Goal: Task Accomplishment & Management: Use online tool/utility

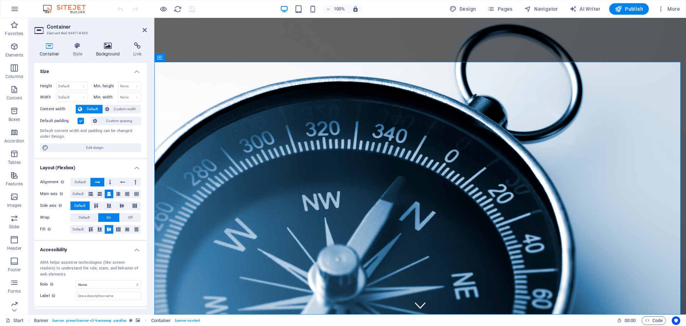
click at [108, 46] on icon at bounding box center [108, 45] width 35 height 7
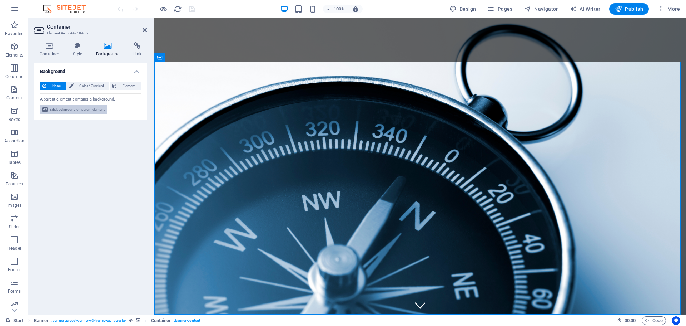
click at [79, 109] on span "Edit background on parent element" at bounding box center [77, 109] width 55 height 9
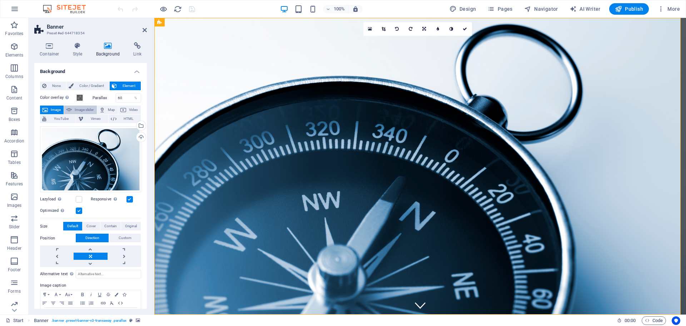
click at [76, 111] on span "Image slider" at bounding box center [84, 109] width 20 height 9
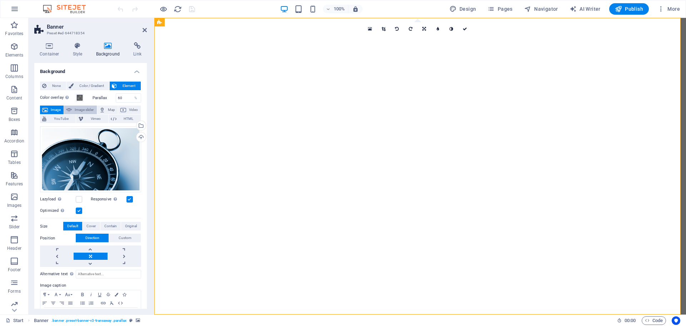
select select "ms"
select select "s"
select select "progressive"
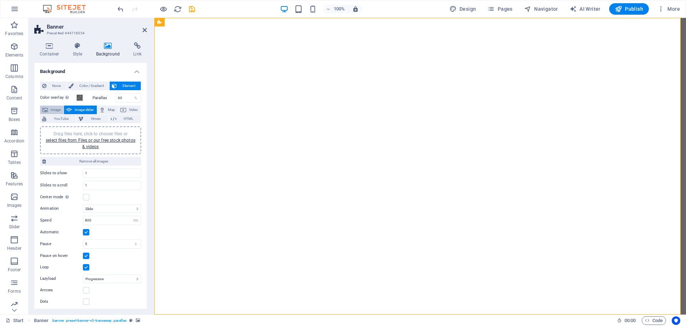
click at [52, 108] on span "Image" at bounding box center [55, 109] width 11 height 9
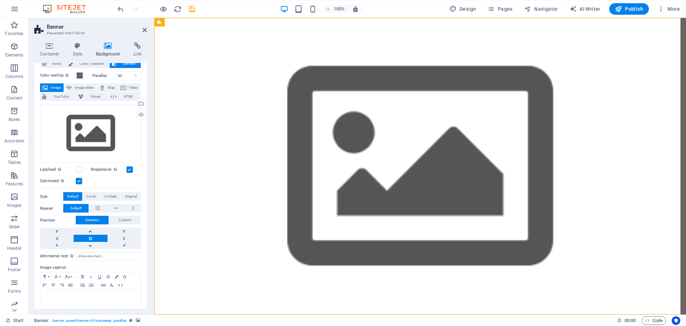
scroll to position [30, 0]
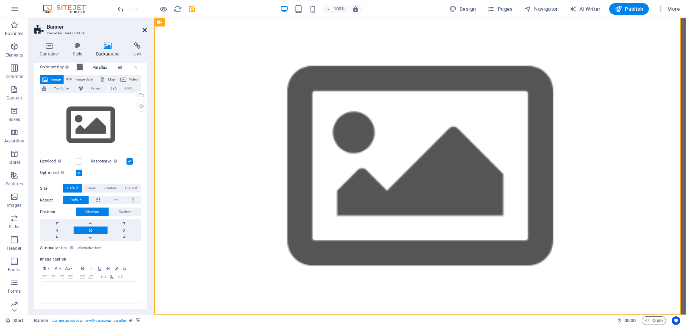
click at [144, 29] on icon at bounding box center [145, 30] width 4 height 6
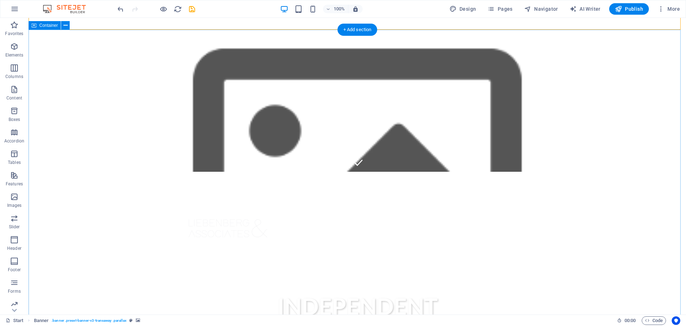
scroll to position [72, 0]
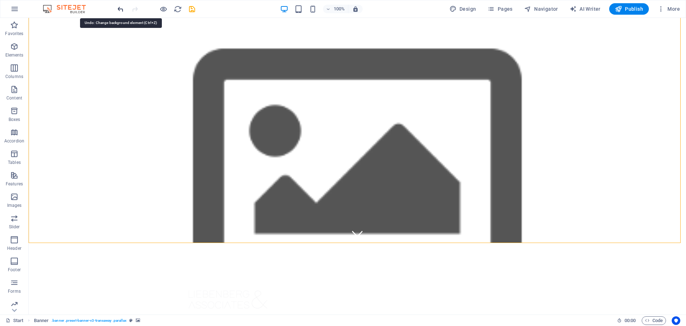
click at [121, 10] on icon "undo" at bounding box center [121, 9] width 8 height 8
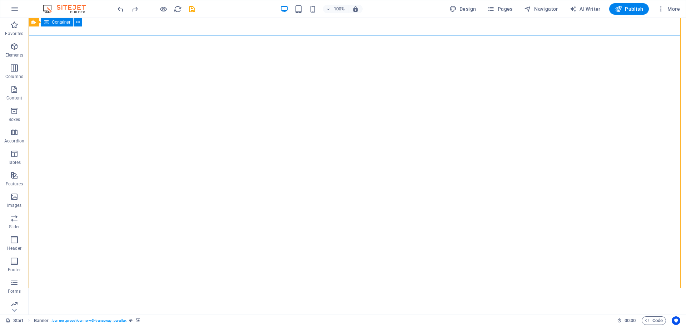
scroll to position [0, 0]
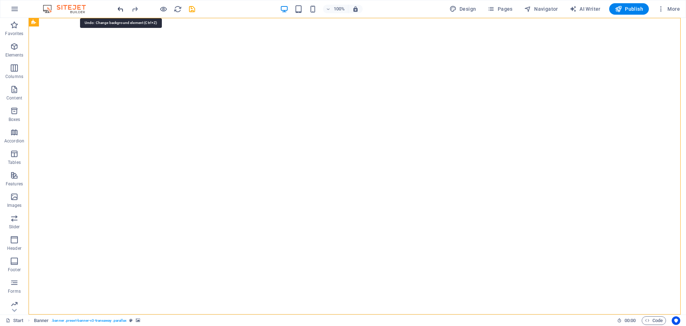
click at [123, 11] on icon "undo" at bounding box center [121, 9] width 8 height 8
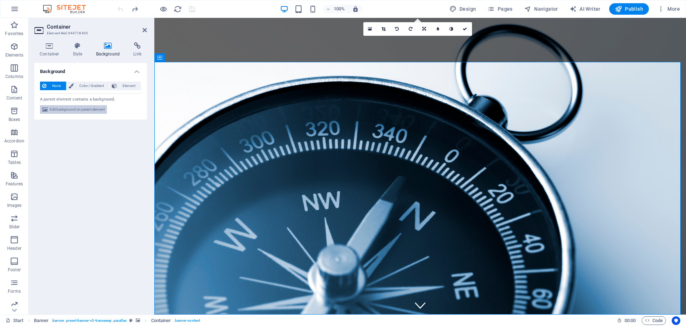
click at [63, 109] on span "Edit background on parent element" at bounding box center [77, 109] width 55 height 9
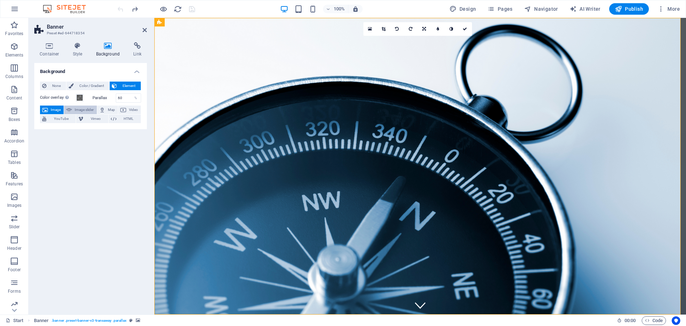
click at [76, 107] on span "Image slider" at bounding box center [84, 109] width 20 height 9
select select "ms"
select select "s"
select select "progressive"
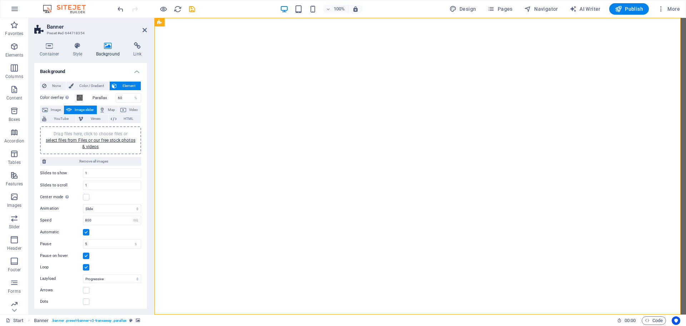
click at [85, 231] on label at bounding box center [86, 232] width 6 height 6
click at [0, 0] on input "Automatic" at bounding box center [0, 0] width 0 height 0
click at [85, 256] on label at bounding box center [86, 255] width 6 height 6
click at [0, 0] on input "Pause on hover" at bounding box center [0, 0] width 0 height 0
click at [87, 266] on label at bounding box center [86, 267] width 6 height 6
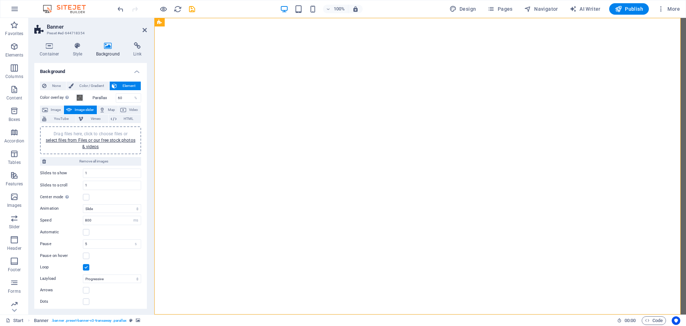
click at [0, 0] on input "Loop" at bounding box center [0, 0] width 0 height 0
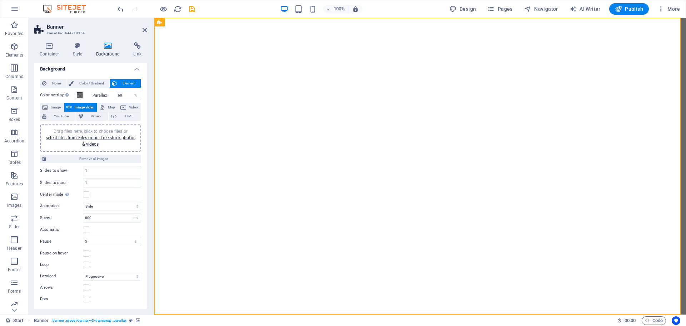
scroll to position [3, 0]
click at [86, 157] on span "Remove all images" at bounding box center [93, 158] width 91 height 9
click at [52, 107] on span "Image" at bounding box center [55, 107] width 11 height 9
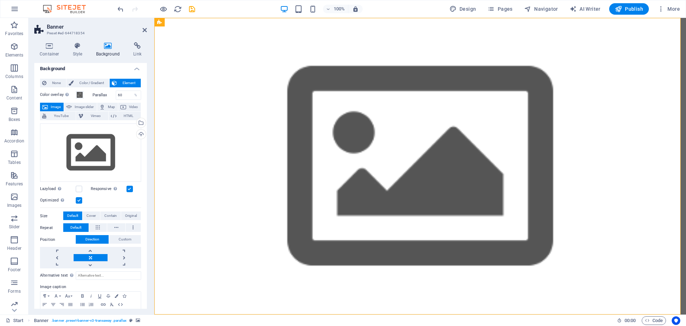
scroll to position [0, 0]
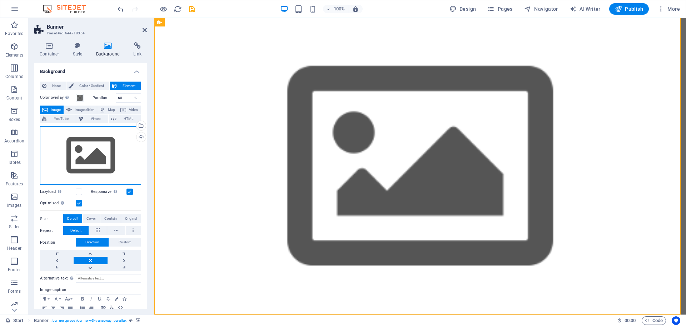
click at [85, 160] on div "Drag files here, click to choose files or select files from Files or our free s…" at bounding box center [90, 155] width 101 height 59
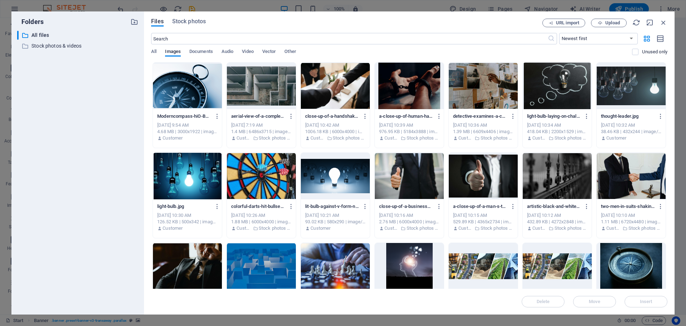
click at [169, 80] on div at bounding box center [187, 86] width 69 height 46
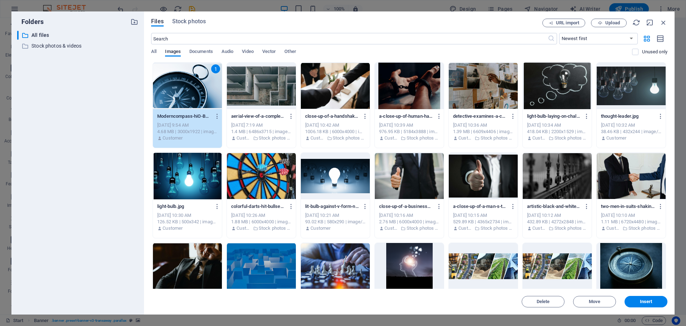
click at [169, 80] on div "1" at bounding box center [187, 86] width 69 height 46
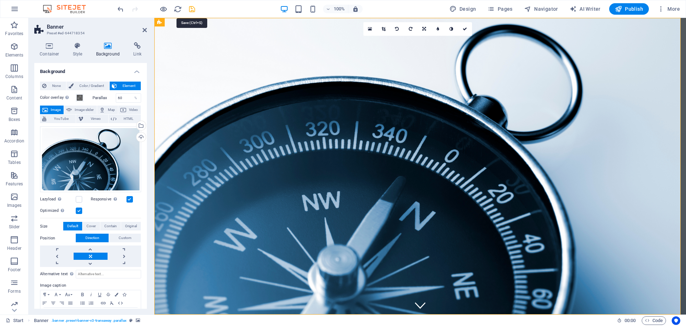
click at [191, 8] on icon "save" at bounding box center [192, 9] width 8 height 8
checkbox input "false"
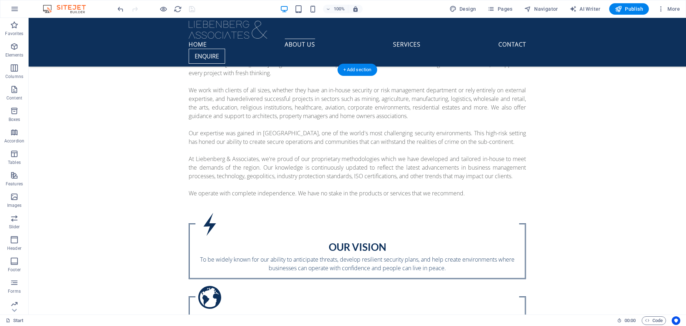
scroll to position [644, 0]
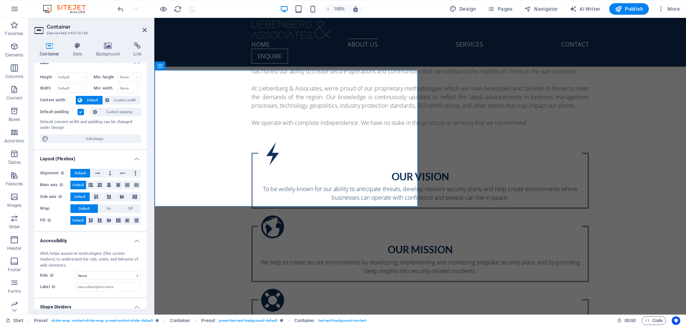
scroll to position [0, 0]
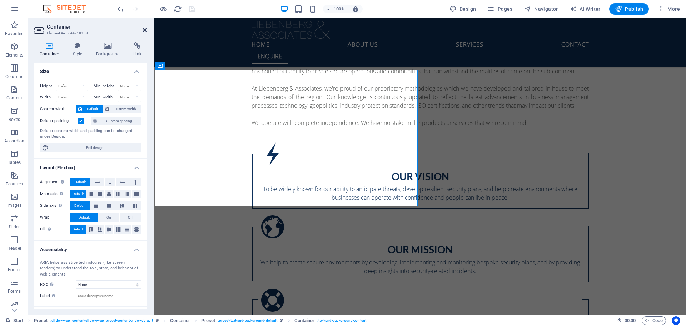
click at [143, 28] on icon at bounding box center [145, 30] width 4 height 6
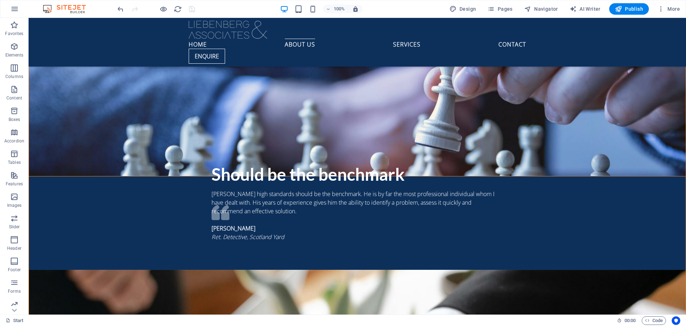
scroll to position [1108, 0]
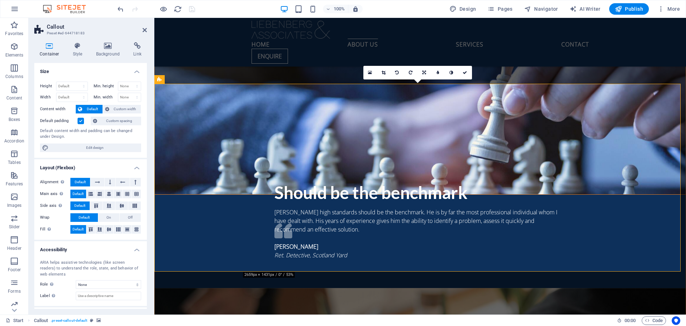
scroll to position [1134, 0]
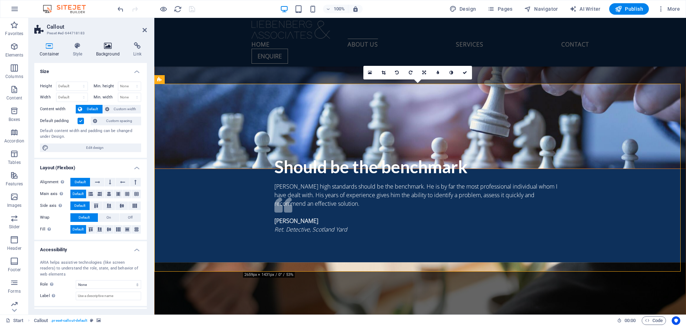
click at [103, 50] on h4 "Background" at bounding box center [110, 49] width 38 height 15
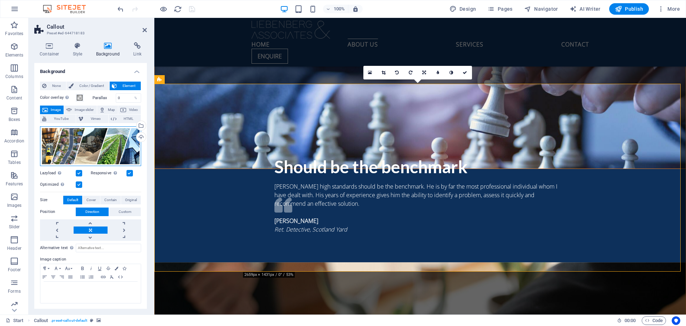
click at [80, 144] on div "Drag files here, click to choose files or select files from Files or our free s…" at bounding box center [90, 146] width 101 height 40
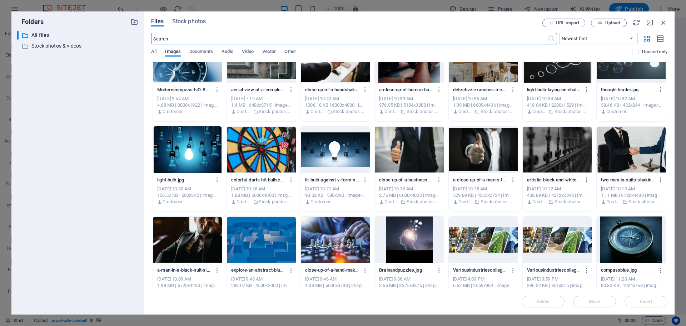
scroll to position [0, 0]
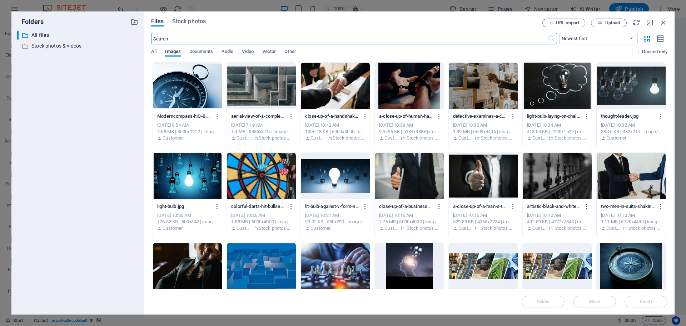
click at [258, 97] on div at bounding box center [261, 86] width 69 height 46
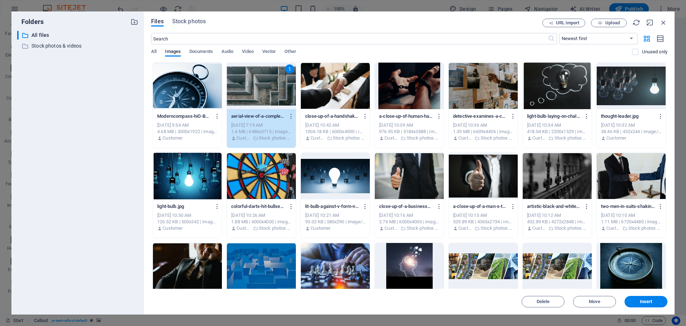
click at [258, 97] on div "1" at bounding box center [261, 86] width 69 height 46
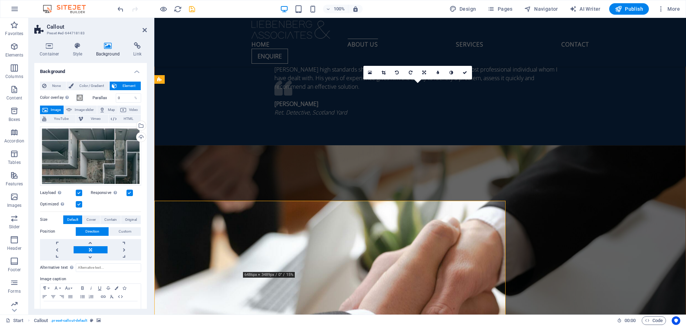
scroll to position [1134, 0]
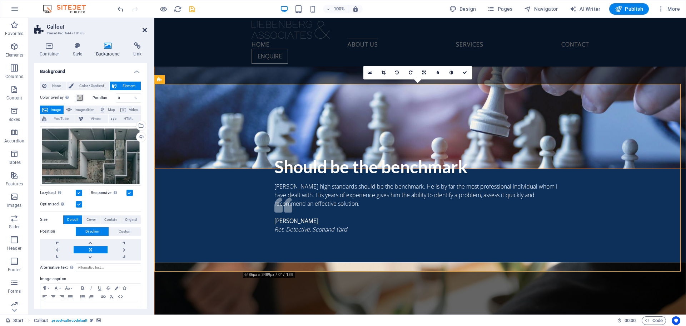
click at [143, 29] on icon at bounding box center [145, 30] width 4 height 6
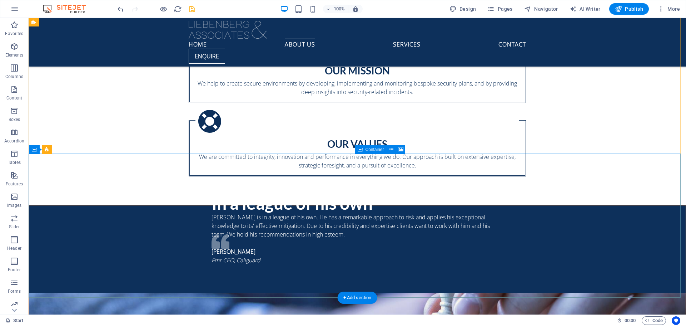
scroll to position [1001, 0]
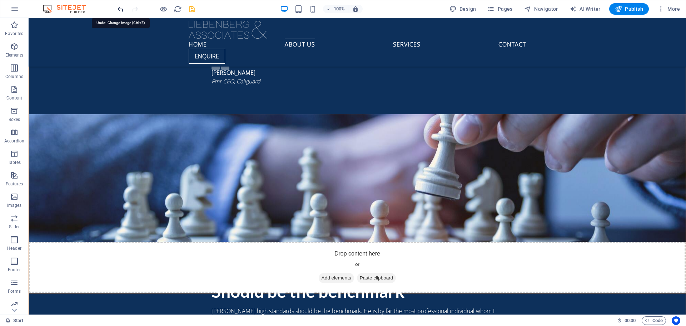
click at [120, 9] on icon "undo" at bounding box center [121, 9] width 8 height 8
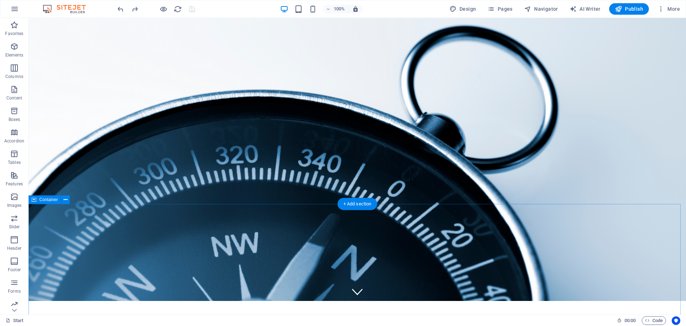
scroll to position [0, 0]
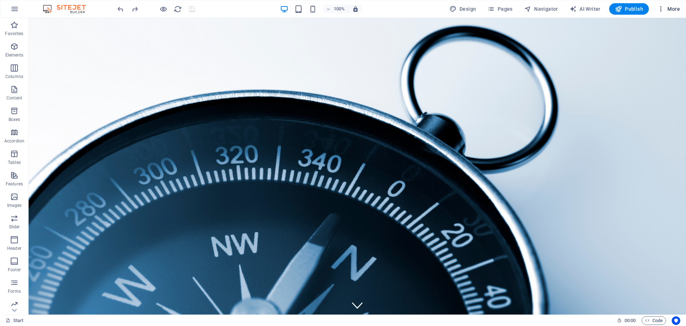
click at [671, 7] on span "More" at bounding box center [669, 8] width 23 height 7
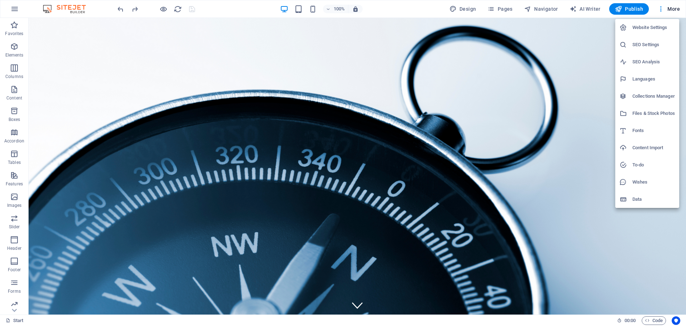
click at [591, 218] on div at bounding box center [343, 163] width 686 height 326
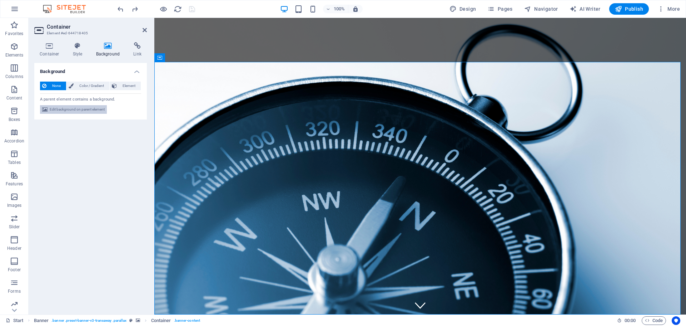
click at [91, 107] on span "Edit background on parent element" at bounding box center [77, 109] width 55 height 9
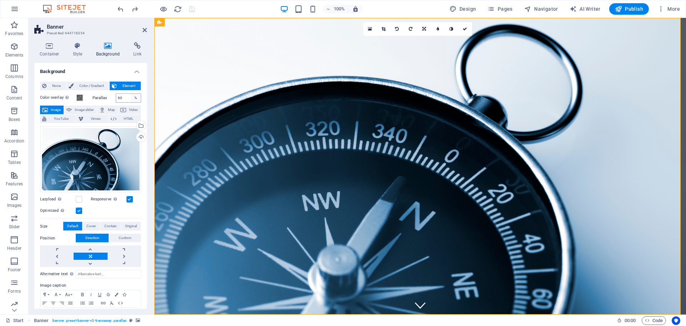
click at [134, 97] on div "%" at bounding box center [136, 98] width 10 height 9
click at [122, 97] on input "60" at bounding box center [128, 98] width 25 height 9
type input "6"
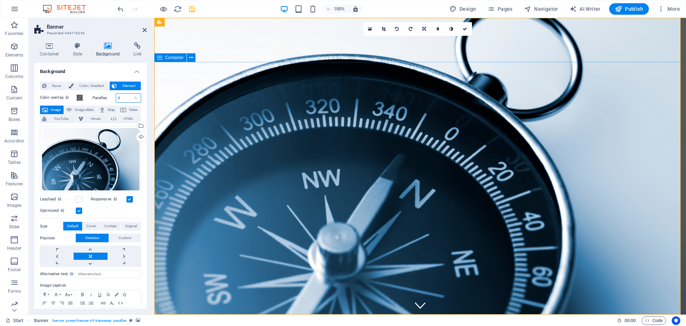
type input "0"
click at [143, 29] on icon at bounding box center [145, 30] width 4 height 6
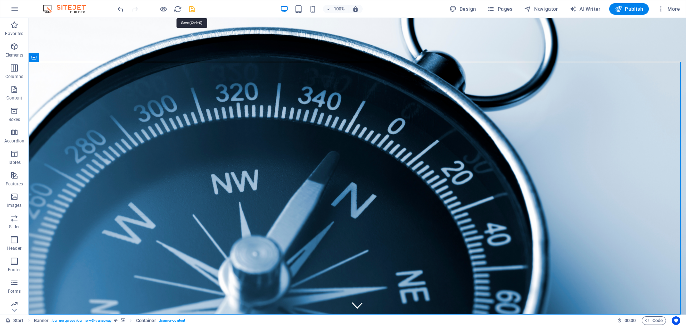
click at [190, 9] on icon "save" at bounding box center [192, 9] width 8 height 8
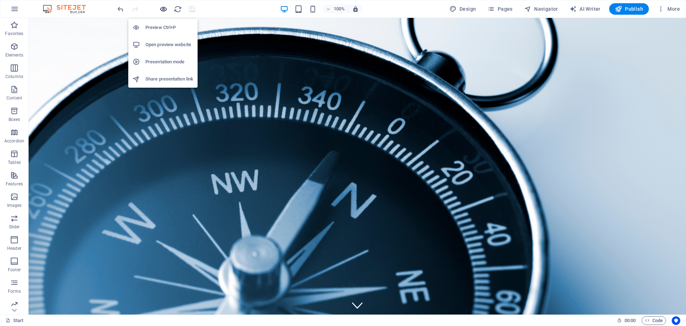
click at [163, 8] on icon "button" at bounding box center [163, 9] width 8 height 8
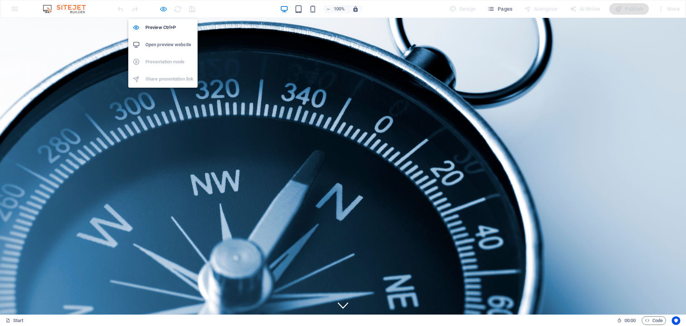
click at [165, 11] on icon "button" at bounding box center [163, 9] width 8 height 8
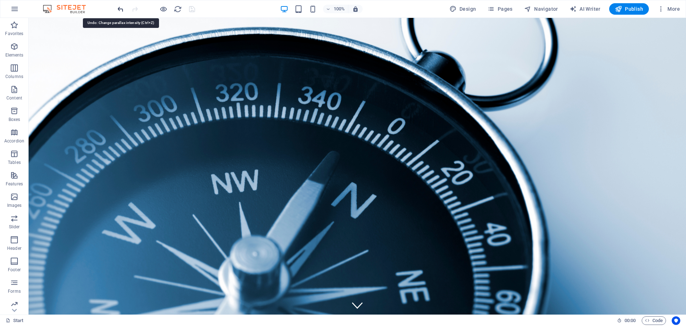
click at [117, 8] on icon "undo" at bounding box center [121, 9] width 8 height 8
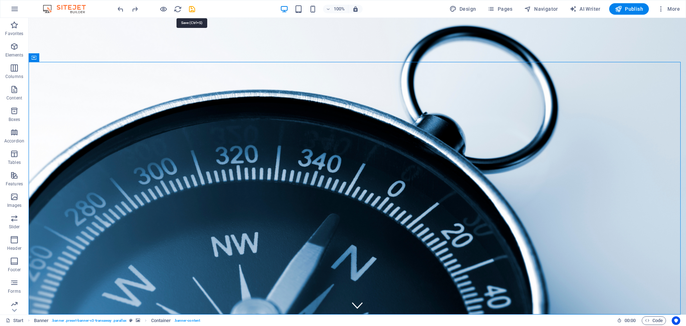
click at [193, 7] on icon "save" at bounding box center [192, 9] width 8 height 8
checkbox input "false"
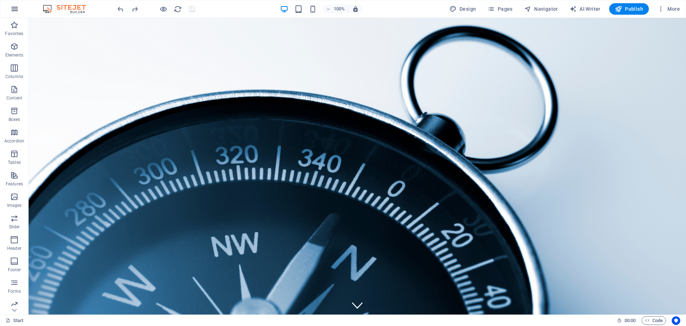
click at [18, 5] on icon "button" at bounding box center [14, 9] width 9 height 9
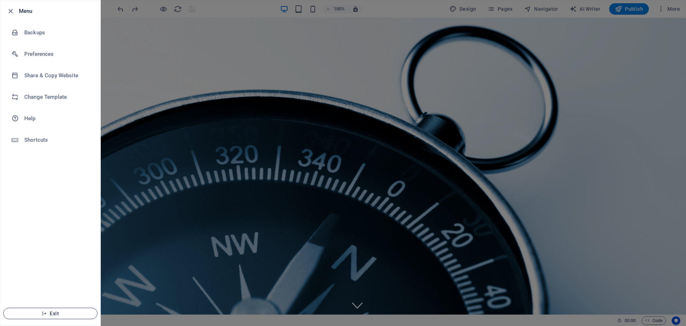
click at [33, 312] on span "Exit" at bounding box center [50, 313] width 82 height 6
